Goal: Task Accomplishment & Management: Use online tool/utility

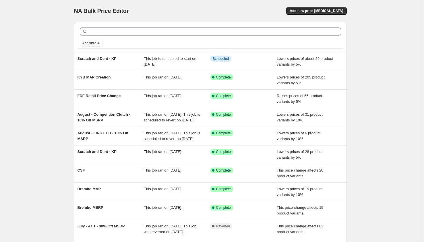
click at [196, 37] on div at bounding box center [210, 31] width 266 height 13
drag, startPoint x: 327, startPoint y: 5, endPoint x: 264, endPoint y: 1, distance: 62.7
click at [264, 1] on div "NA Bulk Price Editor. This page is ready NA Bulk Price Editor Add new price cha…" at bounding box center [210, 11] width 272 height 22
click at [218, 26] on div at bounding box center [210, 31] width 266 height 13
click at [202, 39] on div "Add filter" at bounding box center [210, 43] width 266 height 10
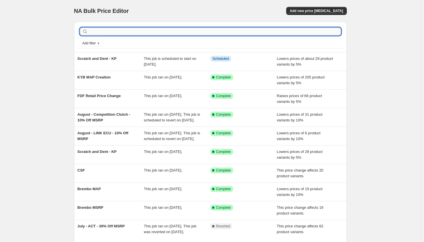
click at [201, 34] on input "text" at bounding box center [215, 32] width 252 height 8
type input "perrin"
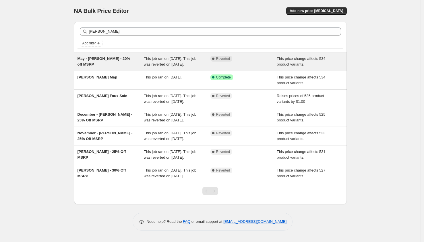
click at [126, 66] on div "May - Perrin - 20% off MSRP" at bounding box center [110, 61] width 67 height 11
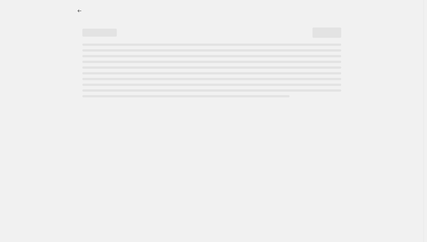
select select "pcap"
select select "no_change"
select select "vendor"
select select "tag"
select select "not_equal"
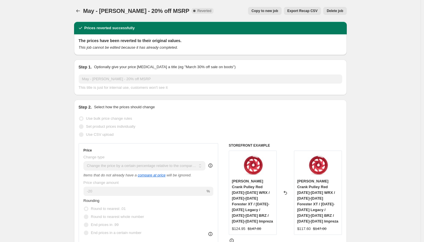
click at [266, 12] on span "Copy to new job" at bounding box center [264, 11] width 27 height 5
select select "pcap"
select select "no_change"
select select "vendor"
select select "tag"
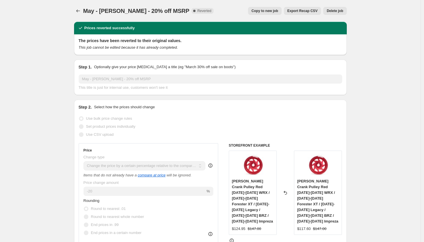
select select "not_equal"
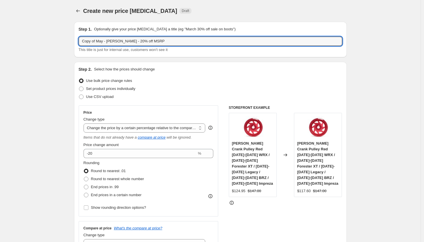
drag, startPoint x: 106, startPoint y: 40, endPoint x: 61, endPoint y: 35, distance: 45.0
click at [117, 42] on input "August - Perrin - 20% off MSRP" at bounding box center [210, 41] width 263 height 9
type input "August - Perrin - 25% off MSRP"
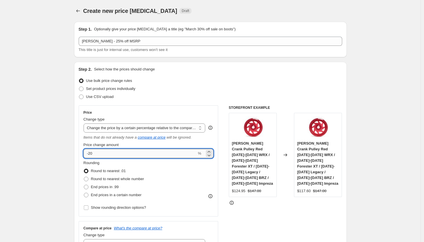
click at [114, 155] on input "-20" at bounding box center [139, 153] width 113 height 9
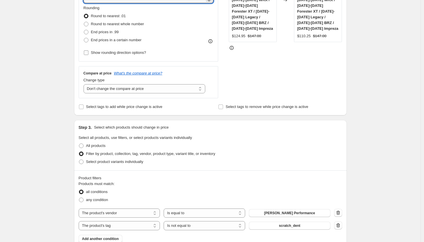
scroll to position [45, 0]
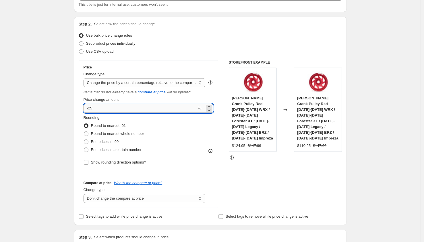
click at [114, 107] on input "-25" at bounding box center [139, 108] width 113 height 9
type input "-2"
type input "-20"
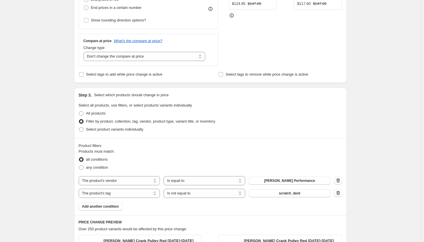
scroll to position [341, 0]
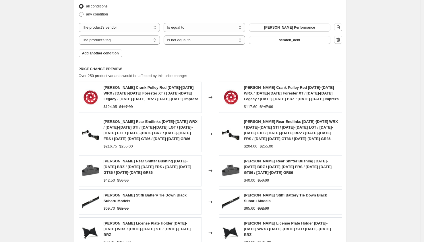
click at [368, 125] on div "Create new price change job. This page is ready Create new price change job Dra…" at bounding box center [210, 7] width 420 height 696
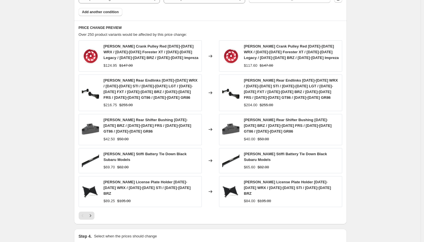
scroll to position [440, 0]
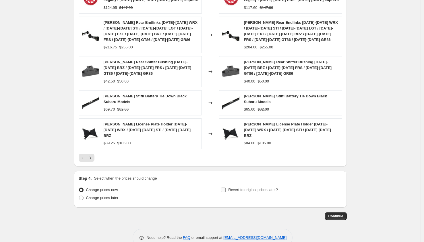
click at [258, 188] on span "Revert to original prices later?" at bounding box center [253, 190] width 50 height 4
click at [225, 188] on input "Revert to original prices later?" at bounding box center [223, 190] width 5 height 5
checkbox input "true"
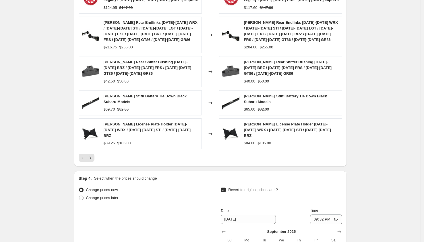
scroll to position [538, 0]
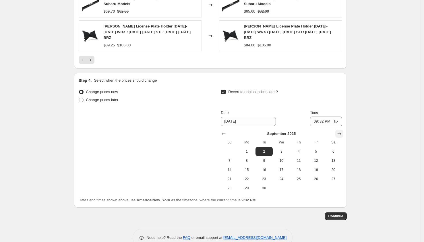
click at [339, 131] on icon "Show next month, October 2025" at bounding box center [339, 134] width 6 height 6
click at [301, 184] on button "30" at bounding box center [298, 188] width 17 height 9
type input "10/30/2025"
click at [318, 117] on input "21:32" at bounding box center [326, 122] width 32 height 10
type input "23:59"
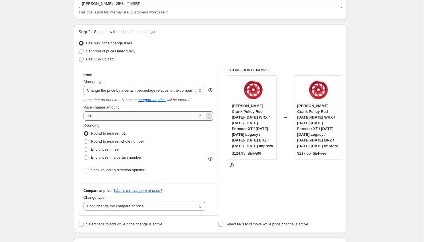
scroll to position [0, 0]
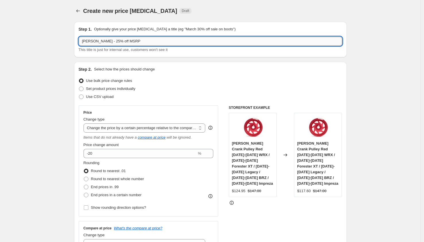
click at [119, 40] on input "August - Perrin - 25% off MSRP" at bounding box center [210, 41] width 263 height 9
type input "August - Perrin - 20% off MSRP"
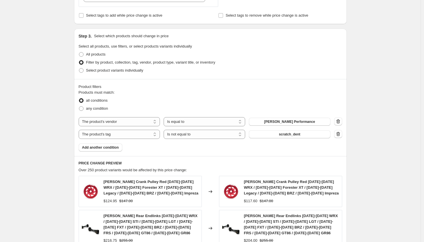
scroll to position [507, 0]
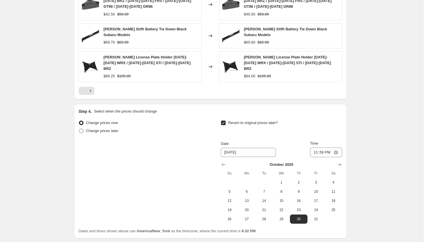
click at [108, 129] on span "Change prices later" at bounding box center [102, 131] width 32 height 4
click at [79, 129] on input "Change prices later" at bounding box center [79, 129] width 0 height 0
radio input "true"
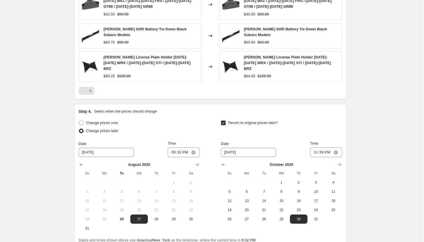
scroll to position [547, 0]
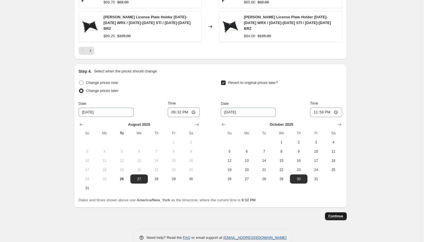
click at [335, 213] on button "Continue" at bounding box center [336, 217] width 22 height 8
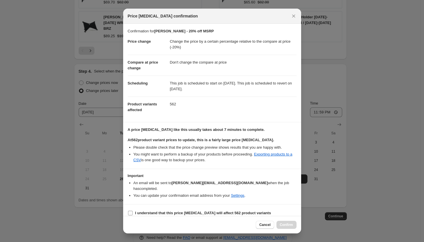
click at [164, 211] on b "I understand that this price change job will affect 562 product variants" at bounding box center [203, 213] width 136 height 4
click at [132, 211] on input "I understand that this price change job will affect 562 product variants" at bounding box center [130, 213] width 5 height 5
checkbox input "true"
click at [296, 223] on div "Cancel Confirm" at bounding box center [212, 224] width 178 height 17
click at [292, 224] on span "Confirm" at bounding box center [286, 225] width 13 height 5
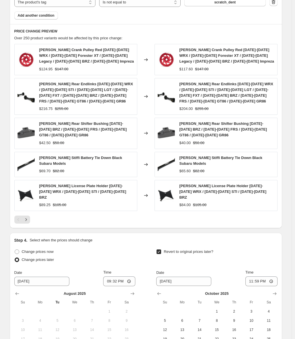
scroll to position [486, 0]
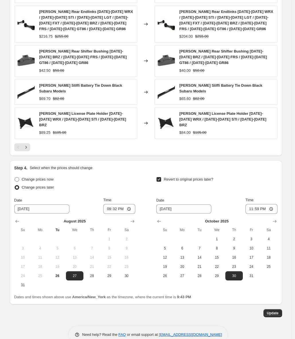
click at [24, 177] on span "Change prices now" at bounding box center [38, 179] width 32 height 4
click at [15, 177] on input "Change prices now" at bounding box center [15, 177] width 0 height 0
radio input "true"
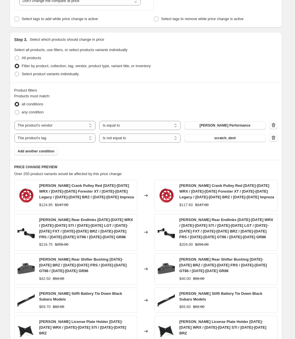
scroll to position [477, 0]
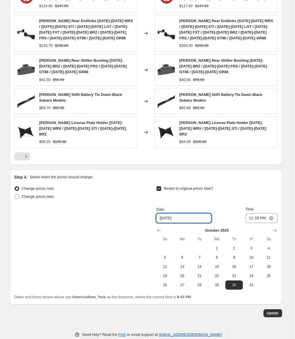
click at [166, 213] on input "10/30/2025" at bounding box center [183, 217] width 55 height 9
click at [163, 213] on input "10/30/2025" at bounding box center [183, 217] width 55 height 9
drag, startPoint x: 164, startPoint y: 204, endPoint x: 137, endPoint y: 206, distance: 27.1
click at [155, 204] on div "Change prices now Change prices later Revert to original prices later? Date 10/…" at bounding box center [145, 236] width 263 height 105
type input "9/30/2025"
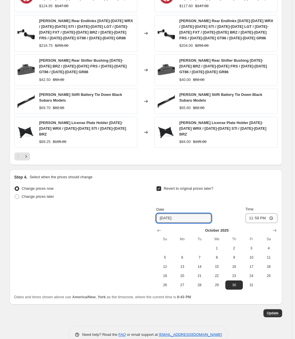
click at [125, 211] on div "Change prices now Change prices later Revert to original prices later? Date 9/3…" at bounding box center [145, 236] width 263 height 105
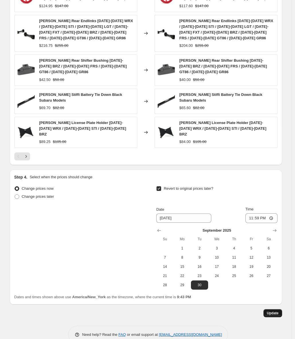
click at [271, 242] on span "Update" at bounding box center [273, 313] width 12 height 5
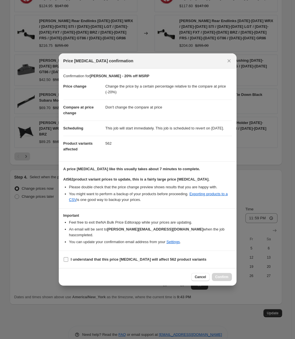
click at [85, 242] on b "I understand that this price change job will affect 562 product variants" at bounding box center [139, 259] width 136 height 4
click at [68, 242] on input "I understand that this price change job will affect 562 product variants" at bounding box center [66, 259] width 5 height 5
click at [85, 242] on b "I understand that this price change job will affect 562 product variants" at bounding box center [139, 259] width 136 height 4
click at [68, 242] on input "I understand that this price change job will affect 562 product variants" at bounding box center [66, 259] width 5 height 5
click at [108, 242] on b "I understand that this price change job will affect 562 product variants" at bounding box center [139, 259] width 136 height 4
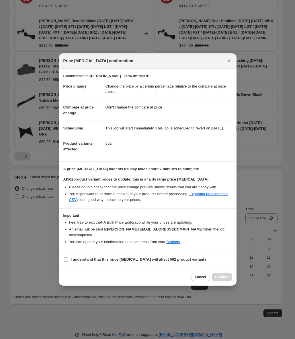
click at [68, 242] on input "I understand that this price change job will affect 562 product variants" at bounding box center [66, 259] width 5 height 5
checkbox input "true"
click at [228, 242] on span "Confirm" at bounding box center [221, 276] width 13 height 5
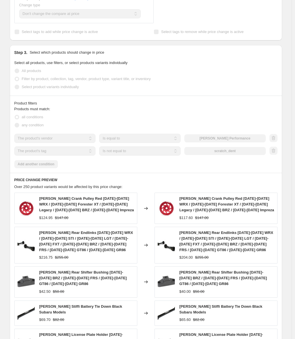
scroll to position [471, 0]
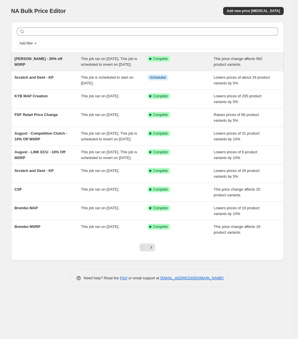
click at [103, 67] on div "This job ran on August 26, 2025. This job is scheduled to revert on September 3…" at bounding box center [114, 61] width 67 height 11
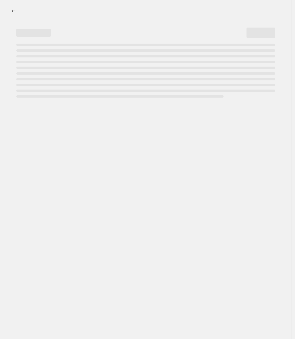
select select "pcap"
select select "no_change"
select select "not_equal"
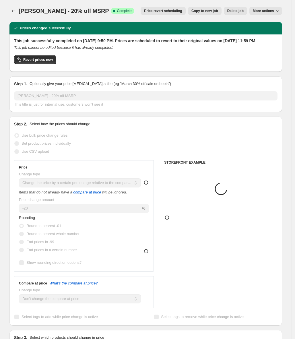
select select "vendor"
select select "tag"
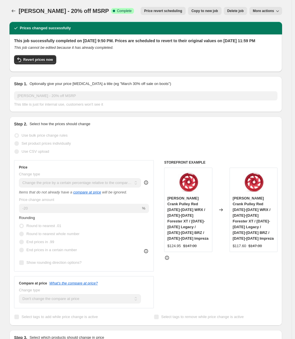
click at [162, 12] on span "Price revert scheduling" at bounding box center [163, 11] width 38 height 5
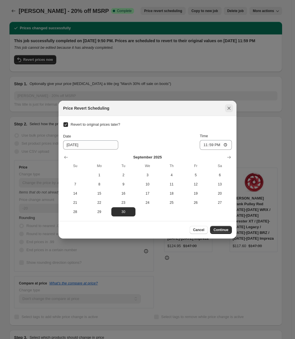
click at [231, 108] on icon "Close" at bounding box center [229, 108] width 6 height 6
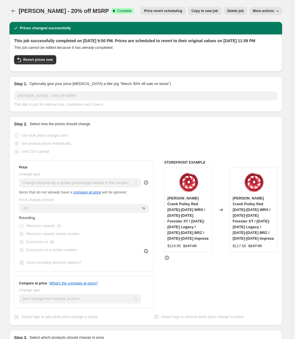
click at [202, 11] on span "Copy to new job" at bounding box center [204, 11] width 27 height 5
select select "pcap"
select select "no_change"
select select "vendor"
select select "tag"
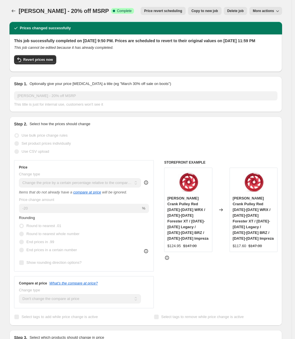
select select "not_equal"
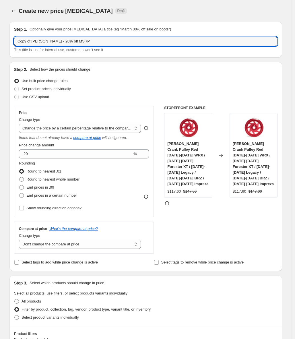
drag, startPoint x: 34, startPoint y: 42, endPoint x: 1, endPoint y: 41, distance: 33.0
click at [34, 40] on input "August - Perrin - 20% off MSRP" at bounding box center [145, 41] width 263 height 9
click at [39, 40] on input "August - Perrin - 20% off MSRP" at bounding box center [145, 41] width 263 height 9
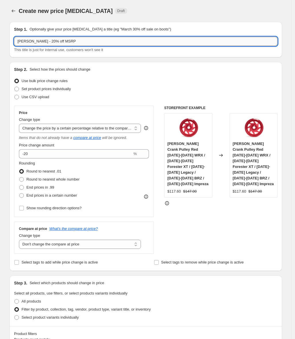
click at [39, 40] on input "August - Perrin - 20% off MSRP" at bounding box center [145, 41] width 263 height 9
click at [42, 40] on input "August - August - 20% off MSRP" at bounding box center [145, 41] width 263 height 9
click at [60, 41] on input "August - Aeromotive - 20% off MSRP" at bounding box center [145, 41] width 263 height 9
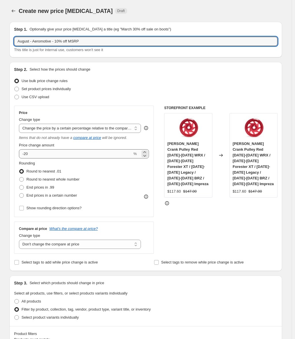
type input "August - Aeromotive - 10% off MSRP"
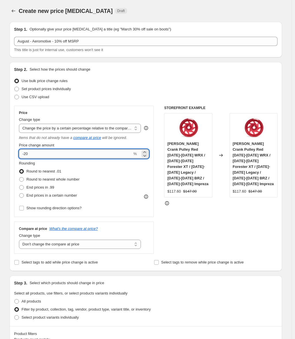
click at [58, 153] on input "-20" at bounding box center [75, 153] width 113 height 9
type input "-2"
type input "-10"
click at [210, 241] on div "STOREFRONT EXAMPLE Perrin Crank Pulley Red 2015-2018 WRX / 2014-2018 Forester X…" at bounding box center [220, 180] width 113 height 148
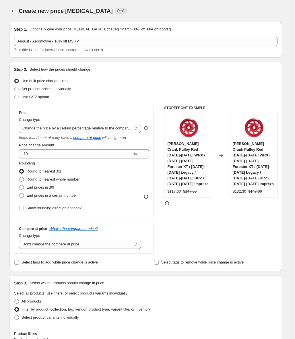
scroll to position [110, 0]
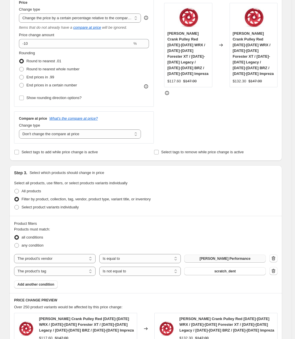
click at [216, 256] on button "Perrin Performance" at bounding box center [224, 258] width 81 height 8
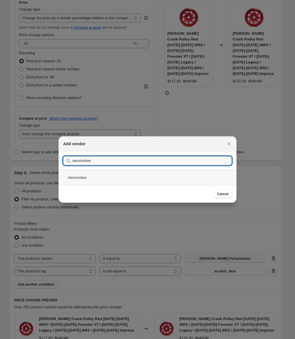
type input "aeromotive"
click at [93, 175] on div "Aeromotive" at bounding box center [148, 177] width 178 height 15
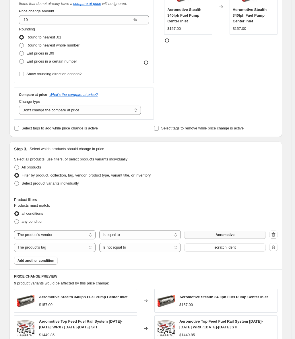
scroll to position [56, 0]
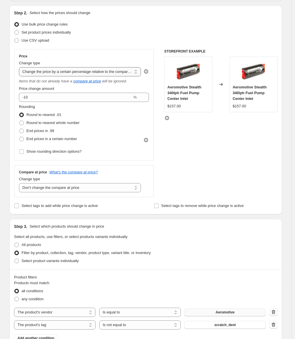
click at [62, 72] on select "Change the price to a certain amount Change the price by a certain amount Chang…" at bounding box center [80, 71] width 122 height 9
select select "percentage"
click at [20, 67] on select "Change the price to a certain amount Change the price by a certain amount Chang…" at bounding box center [80, 71] width 122 height 9
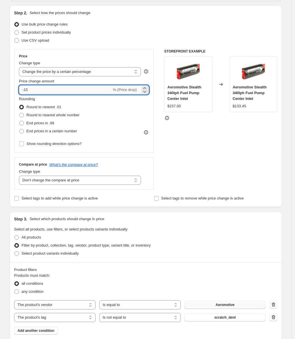
click at [69, 92] on input "-15" at bounding box center [65, 89] width 93 height 9
type input "-10"
drag, startPoint x: 140, startPoint y: 128, endPoint x: 132, endPoint y: 135, distance: 10.7
click at [140, 128] on div "Rounding Round to nearest .01 Round to nearest whole number End prices in .99 E…" at bounding box center [84, 115] width 130 height 39
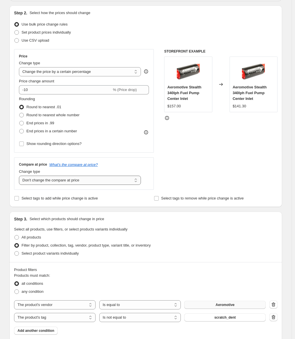
click at [81, 178] on select "Change the compare at price to the current price (sale) Change the compare at p…" at bounding box center [80, 180] width 122 height 9
select select "ep"
click at [20, 176] on select "Change the compare at price to the current price (sale) Change the compare at p…" at bounding box center [80, 180] width 122 height 9
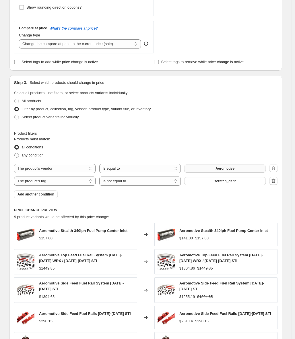
scroll to position [300, 0]
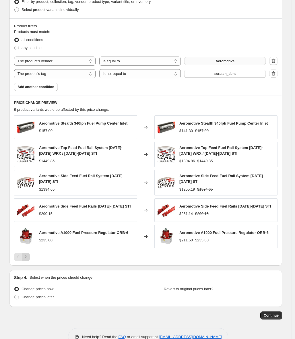
click at [30, 253] on button "Next" at bounding box center [26, 257] width 8 height 8
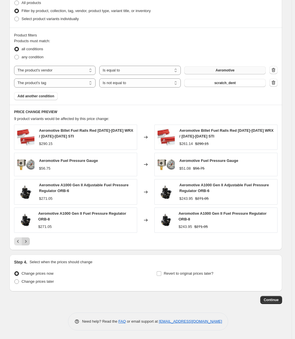
scroll to position [291, 0]
click at [170, 274] on span "Revert to original prices later?" at bounding box center [189, 273] width 50 height 4
click at [161, 274] on input "Revert to original prices later?" at bounding box center [159, 273] width 5 height 5
checkbox input "true"
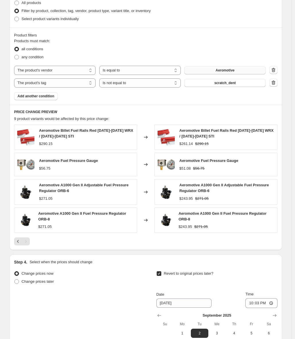
scroll to position [389, 0]
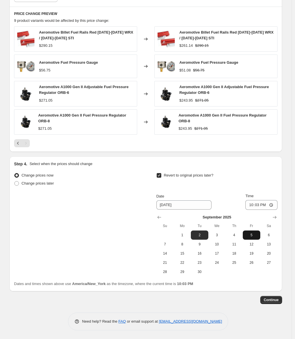
click at [253, 232] on button "5" at bounding box center [251, 234] width 17 height 9
type input "9/5/2025"
click at [252, 205] on input "22:03" at bounding box center [261, 205] width 32 height 10
type input "23:59"
click at [270, 299] on span "Continue" at bounding box center [271, 299] width 15 height 5
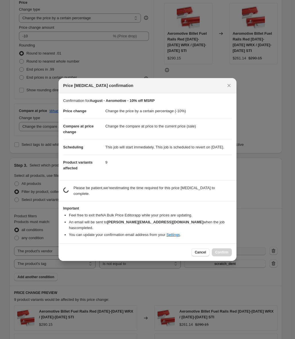
scroll to position [0, 0]
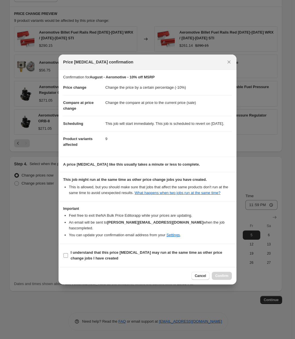
click at [100, 254] on b "I understand that this price change job may run at the same time as other price…" at bounding box center [146, 255] width 151 height 10
click at [68, 254] on input "I understand that this price change job may run at the same time as other price…" at bounding box center [65, 255] width 5 height 5
checkbox input "true"
click at [220, 278] on span "Confirm" at bounding box center [221, 275] width 13 height 5
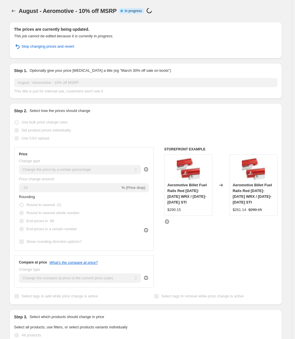
select select "percentage"
select select "vendor"
select select "tag"
select select "not_equal"
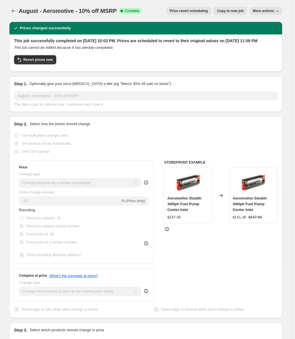
click at [232, 12] on span "Copy to new job" at bounding box center [230, 11] width 27 height 5
select select "percentage"
select select "vendor"
select select "tag"
select select "not_equal"
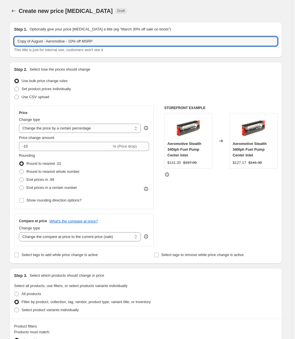
drag, startPoint x: 35, startPoint y: 42, endPoint x: 0, endPoint y: 38, distance: 34.9
click at [0, 38] on div "Create new price change job. This page is ready Create new price change job Dra…" at bounding box center [145, 327] width 291 height 654
click at [42, 40] on input "August - Aeromotive - 10% off MSRP" at bounding box center [145, 41] width 263 height 9
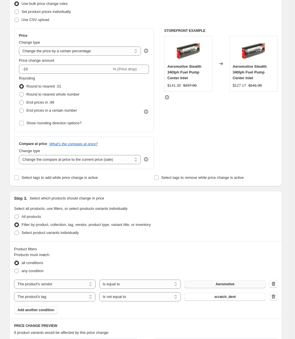
type input "August - Injen - 10% off MSRP"
click at [219, 285] on span "Aeromotive" at bounding box center [224, 284] width 19 height 5
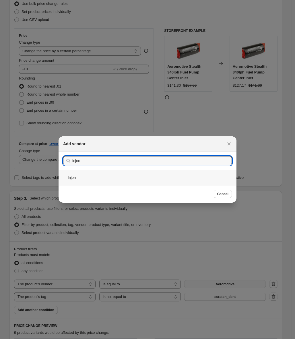
type input "injen"
click at [110, 178] on div "Injen" at bounding box center [148, 177] width 178 height 15
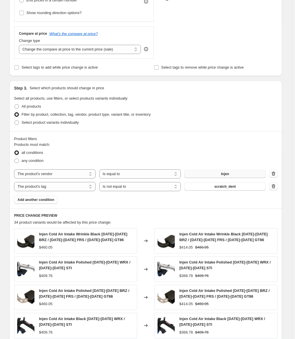
scroll to position [321, 0]
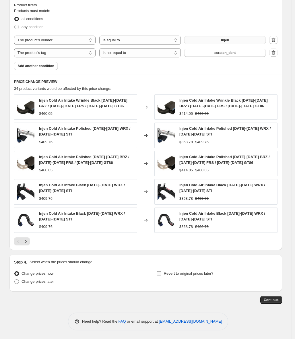
click at [174, 274] on span "Revert to original prices later?" at bounding box center [189, 273] width 50 height 4
click at [161, 274] on input "Revert to original prices later?" at bounding box center [159, 273] width 5 height 5
checkbox input "true"
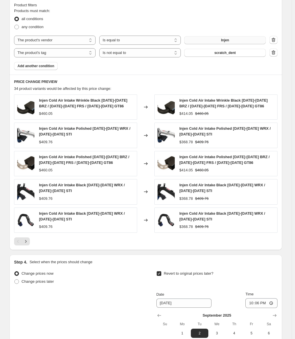
scroll to position [419, 0]
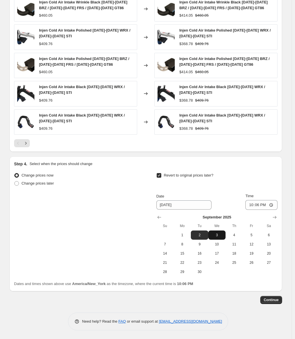
click at [222, 235] on span "3" at bounding box center [216, 235] width 13 height 5
type input "9/3/2025"
click at [253, 204] on input "22:06" at bounding box center [261, 205] width 32 height 10
type input "23:59"
click at [276, 299] on span "Continue" at bounding box center [271, 299] width 15 height 5
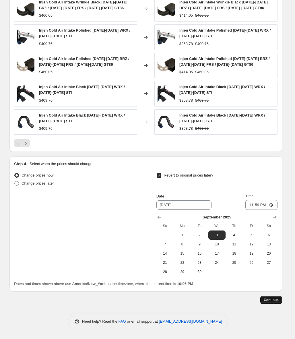
scroll to position [0, 0]
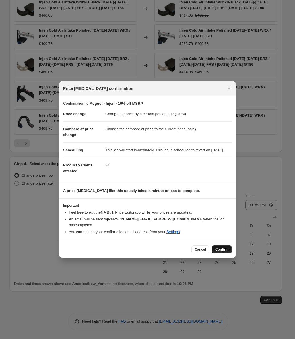
click at [222, 249] on span "Confirm" at bounding box center [221, 249] width 13 height 5
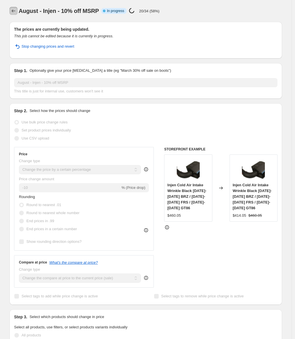
click at [15, 11] on icon "Price change jobs" at bounding box center [14, 11] width 6 height 6
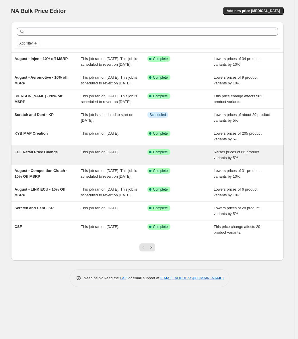
click at [68, 161] on div "FDF Retail Price Change" at bounding box center [48, 154] width 67 height 11
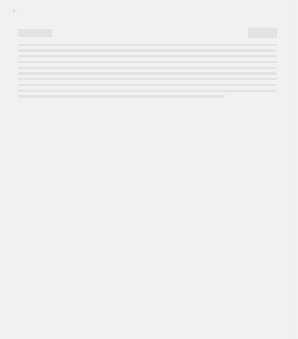
select select "percentage"
select select "vendor"
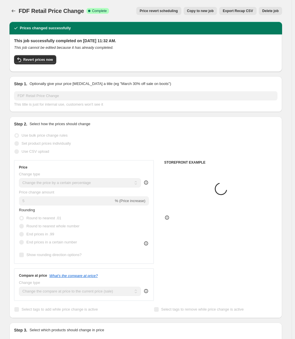
click at [274, 9] on span "Delete job" at bounding box center [270, 11] width 16 height 5
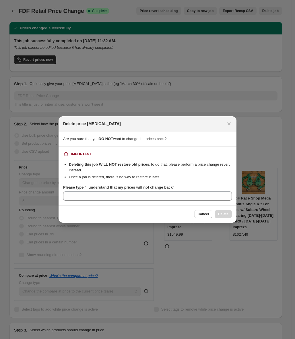
click at [179, 187] on div "Please type "I understand that my prices will not change back"" at bounding box center [147, 187] width 169 height 6
drag, startPoint x: 177, startPoint y: 188, endPoint x: 87, endPoint y: 188, distance: 90.0
click at [87, 188] on b "Please type "I understand that my prices will not change back"" at bounding box center [118, 187] width 111 height 4
copy b "I understand that my prices will not change back"
click at [106, 202] on section "IMPORTANT Deleting this job WILL NOT restore old prices. To do that, please per…" at bounding box center [148, 176] width 178 height 59
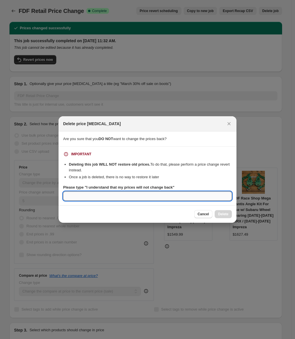
click at [107, 195] on input "Please type "I understand that my prices will not change back"" at bounding box center [147, 195] width 169 height 9
paste input "I understand that my prices will not change back"
type input "I understand that my prices will not change back"
click at [228, 213] on span "Delete" at bounding box center [223, 214] width 10 height 5
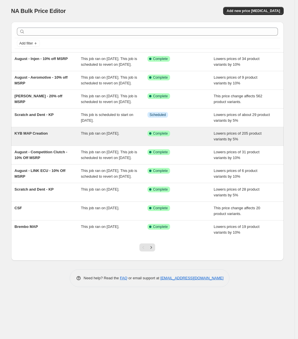
click at [104, 142] on div "This job ran on August 25, 2025." at bounding box center [114, 135] width 67 height 11
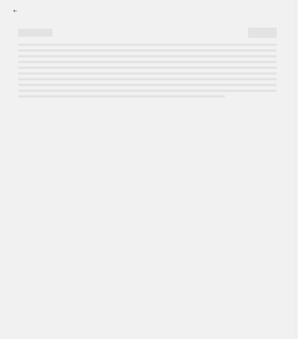
select select "percentage"
select select "vendor"
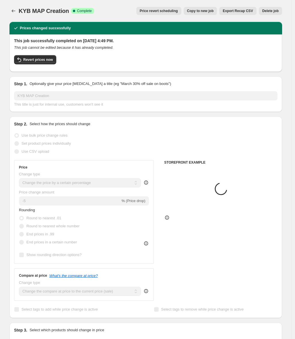
click at [270, 13] on span "Delete job" at bounding box center [270, 11] width 16 height 5
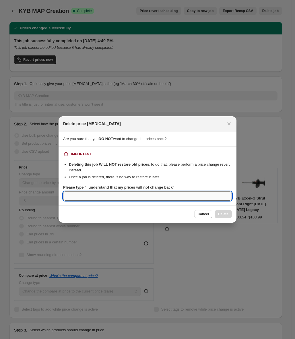
paste input "I understand that my prices will not change back"
click at [123, 192] on input "Please type "I understand that my prices will not change back"" at bounding box center [147, 195] width 169 height 9
type input "I understand that my prices will not change back"
click at [227, 213] on span "Delete" at bounding box center [223, 214] width 10 height 5
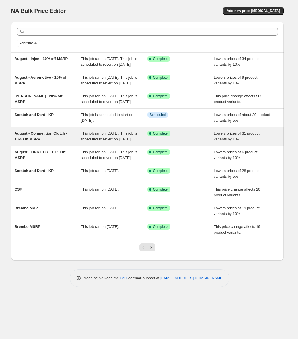
click at [61, 142] on div "August - Competition Clutch - 10% Off MSRP" at bounding box center [48, 135] width 67 height 11
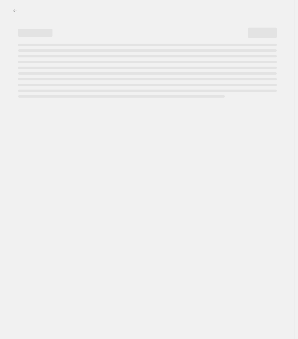
select select "percentage"
select select "vendor"
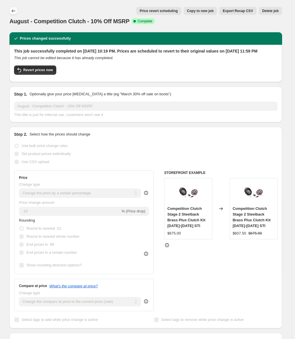
click at [17, 7] on button "Price change jobs" at bounding box center [13, 11] width 8 height 8
